Goal: Task Accomplishment & Management: Use online tool/utility

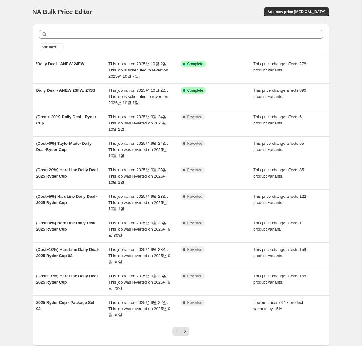
click at [150, 39] on div at bounding box center [180, 34] width 289 height 14
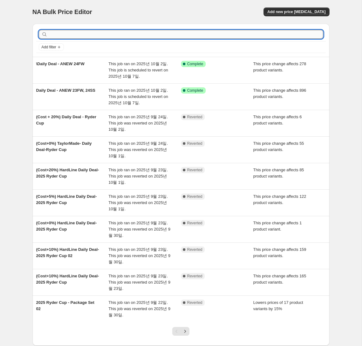
click at [151, 35] on input "text" at bounding box center [186, 34] width 274 height 9
type input "ㅏ"
type input "kandini"
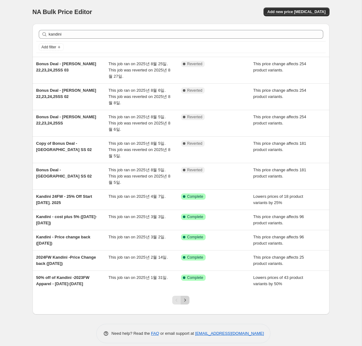
click at [181, 301] on button "Next" at bounding box center [185, 300] width 9 height 9
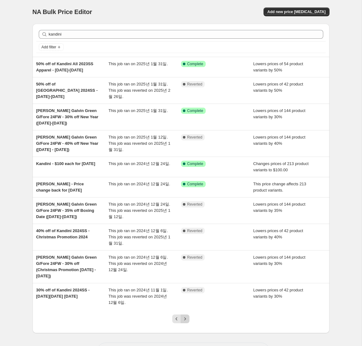
click at [182, 320] on icon "Next" at bounding box center [185, 319] width 6 height 6
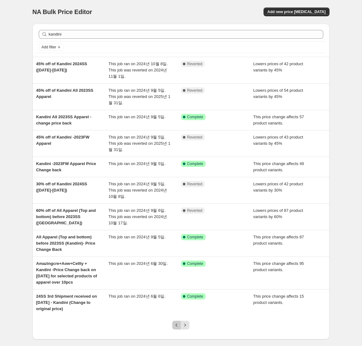
click at [177, 324] on icon "Previous" at bounding box center [176, 325] width 6 height 6
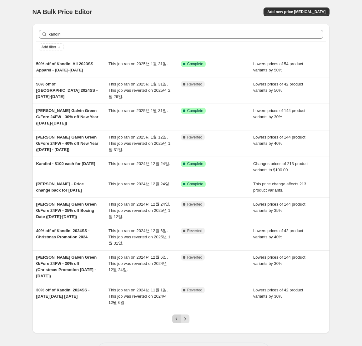
click at [176, 320] on icon "Previous" at bounding box center [176, 319] width 6 height 6
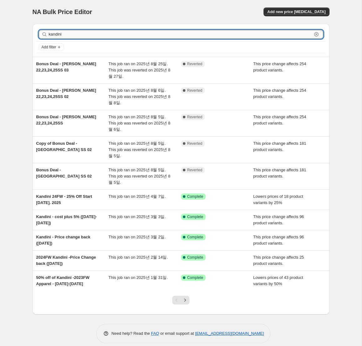
click at [111, 35] on input "kandini" at bounding box center [180, 34] width 263 height 9
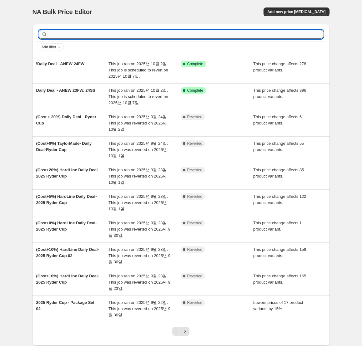
click at [107, 34] on input "text" at bounding box center [186, 34] width 274 height 9
type input "kandini 2025"
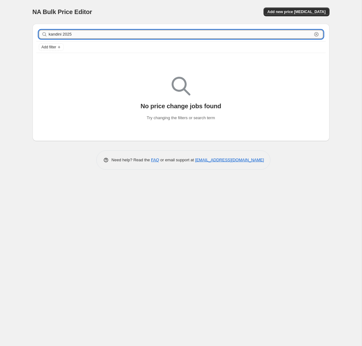
drag, startPoint x: 127, startPoint y: 33, endPoint x: 63, endPoint y: 33, distance: 64.4
click at [62, 33] on input "kandini 2025" at bounding box center [180, 34] width 263 height 9
type input "kandini"
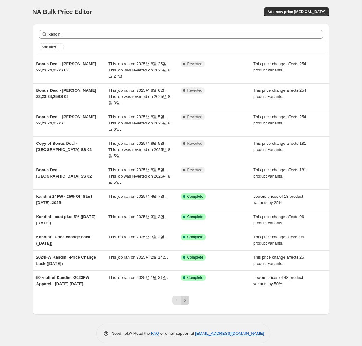
click at [183, 301] on icon "Next" at bounding box center [185, 300] width 6 height 6
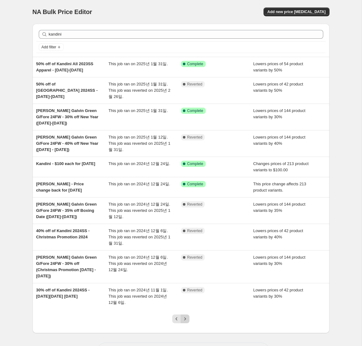
click at [185, 321] on icon "Next" at bounding box center [185, 319] width 6 height 6
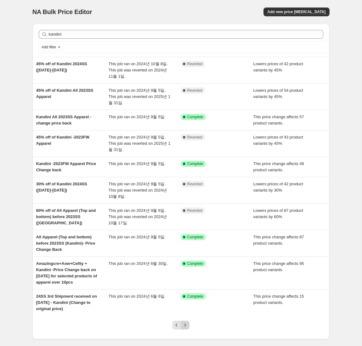
click at [186, 326] on icon "Next" at bounding box center [185, 325] width 6 height 6
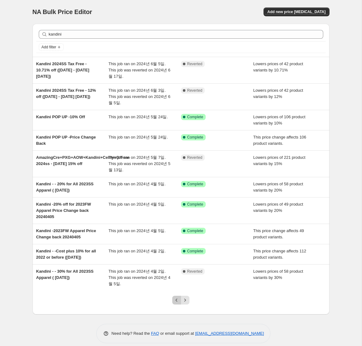
click at [175, 300] on icon "Previous" at bounding box center [176, 300] width 6 height 6
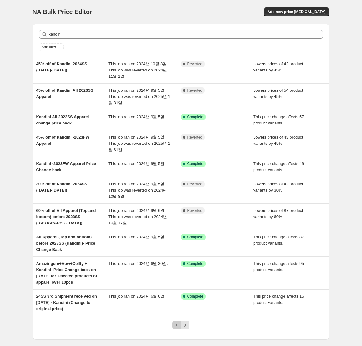
click at [175, 324] on icon "Previous" at bounding box center [176, 325] width 6 height 6
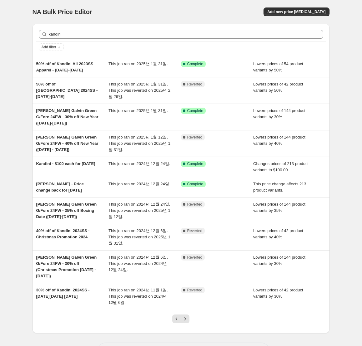
click at [175, 324] on div at bounding box center [180, 322] width 25 height 24
click at [176, 320] on icon "Previous" at bounding box center [176, 319] width 6 height 6
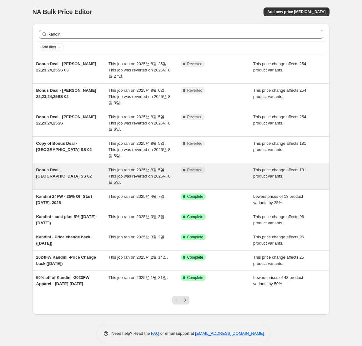
click at [87, 178] on div "Bonus Deal - Kandini SS 02" at bounding box center [72, 176] width 72 height 19
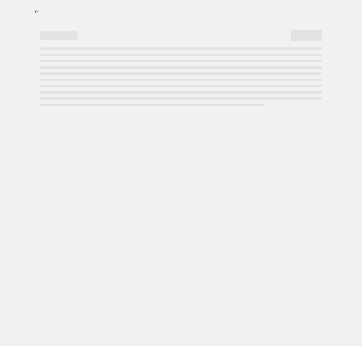
select select "margin"
select select "remove"
select select "collection"
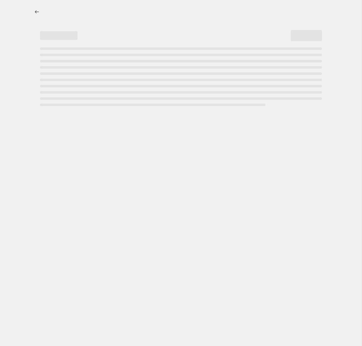
select select "collection"
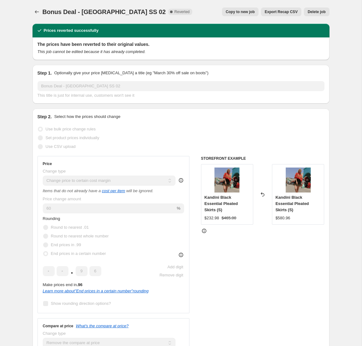
click at [279, 15] on button "Export Recap CSV" at bounding box center [281, 11] width 40 height 9
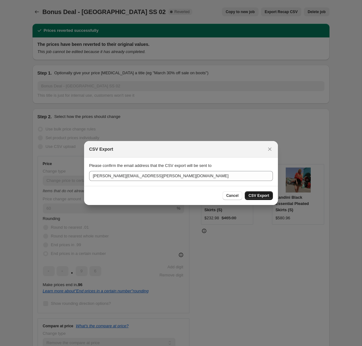
click at [251, 198] on span "CSV Export" at bounding box center [258, 195] width 21 height 5
